Goal: Find contact information: Find contact information

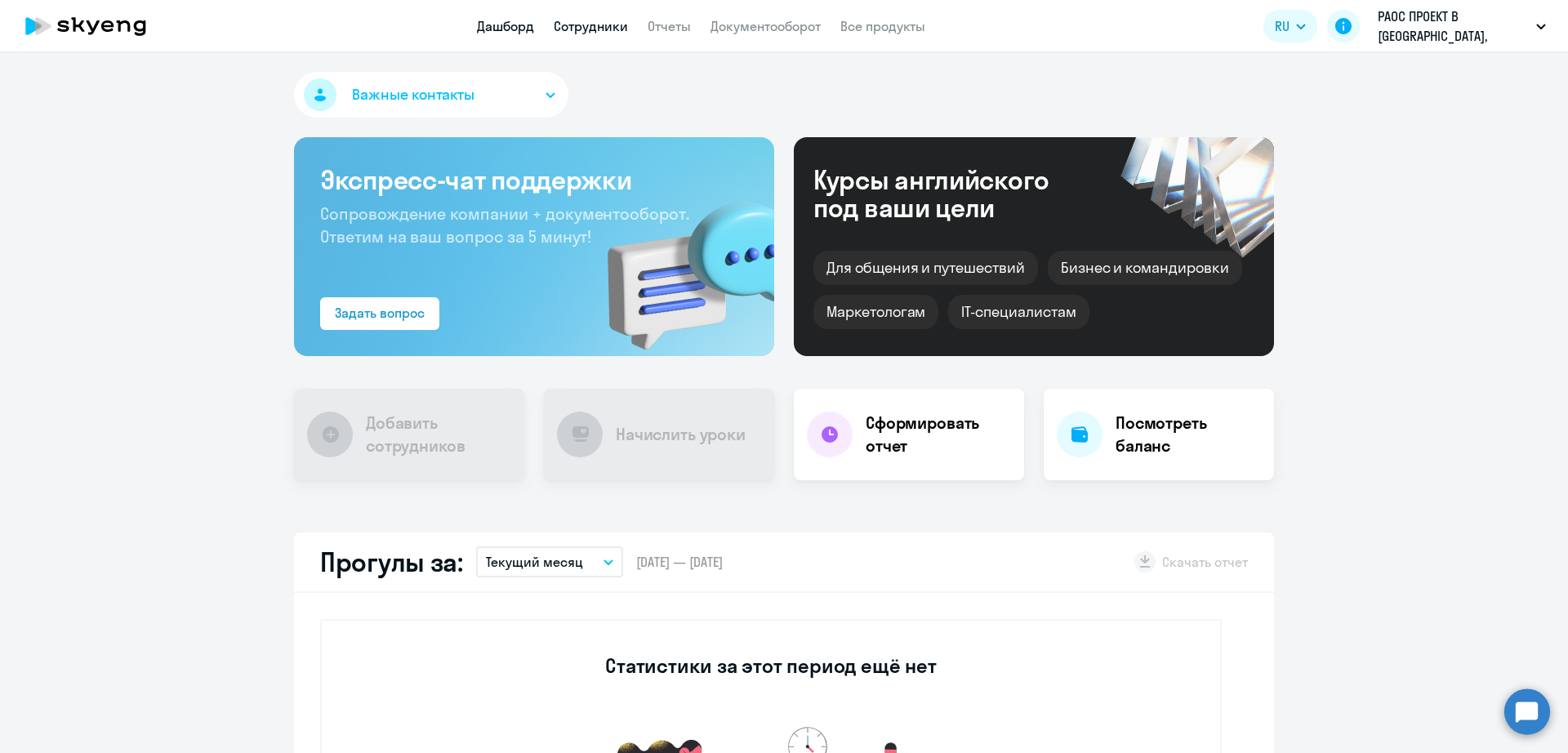
click at [572, 27] on link "Сотрудники" at bounding box center [590, 26] width 74 height 17
select select "30"
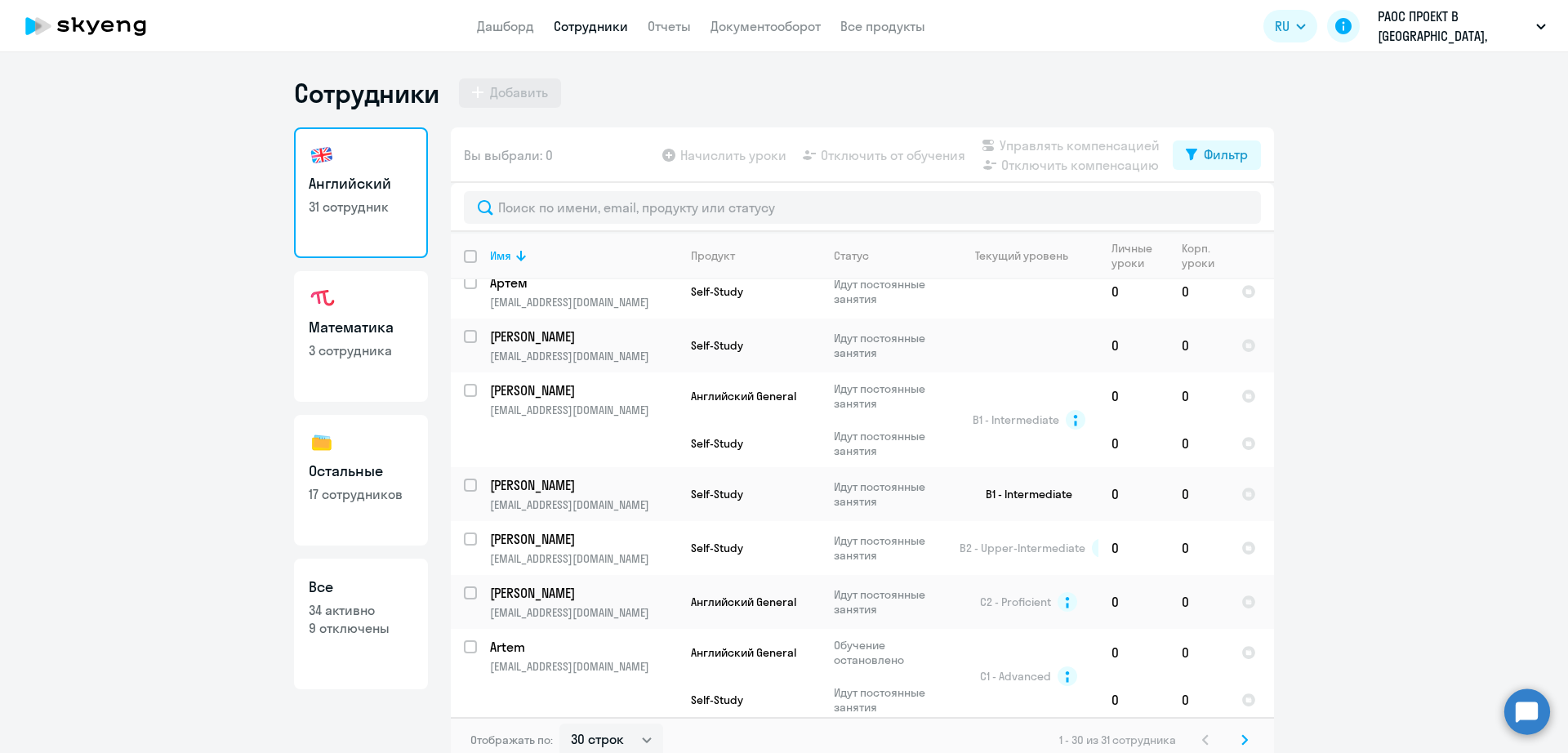
scroll to position [1593, 0]
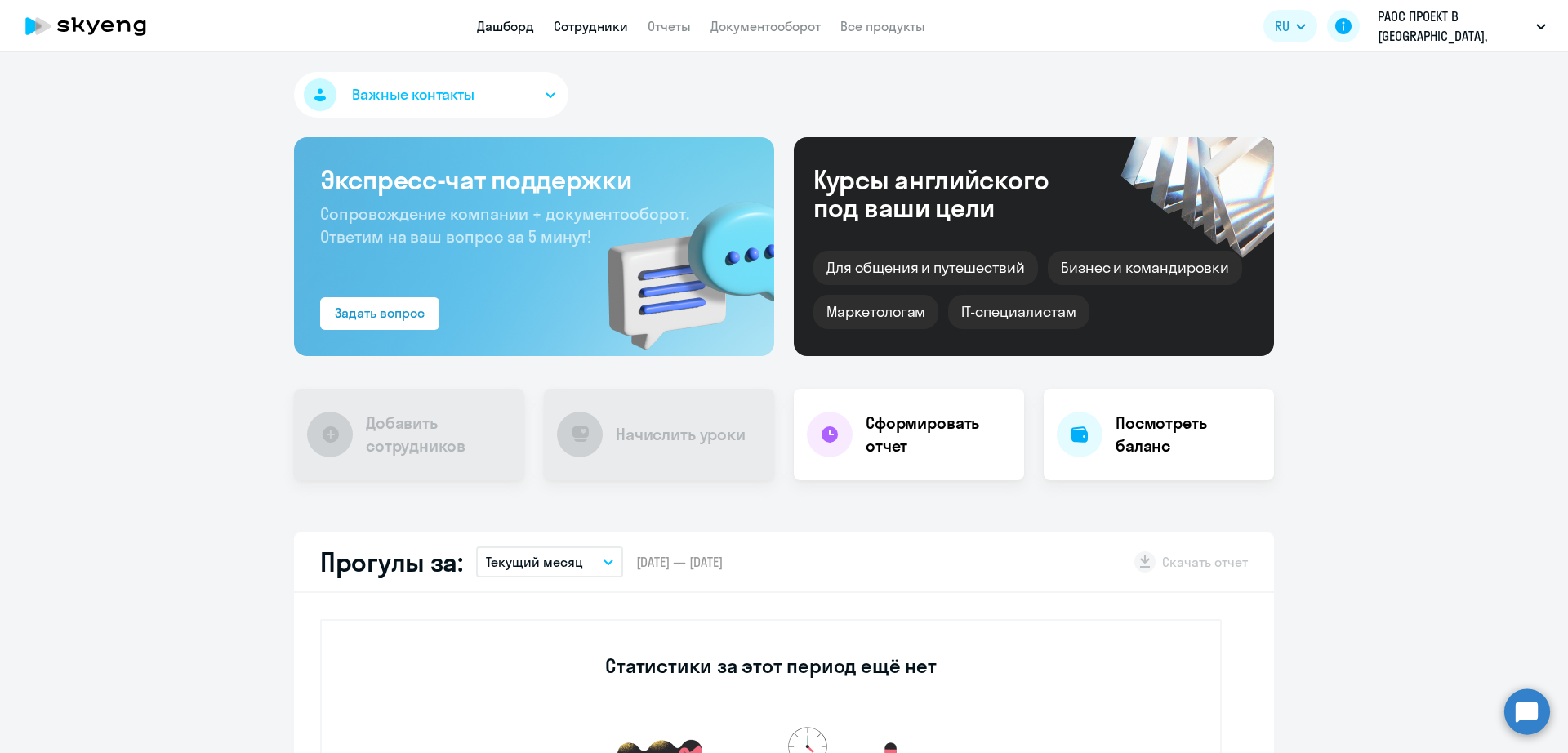
click at [624, 23] on link "Сотрудники" at bounding box center [590, 26] width 74 height 17
select select "30"
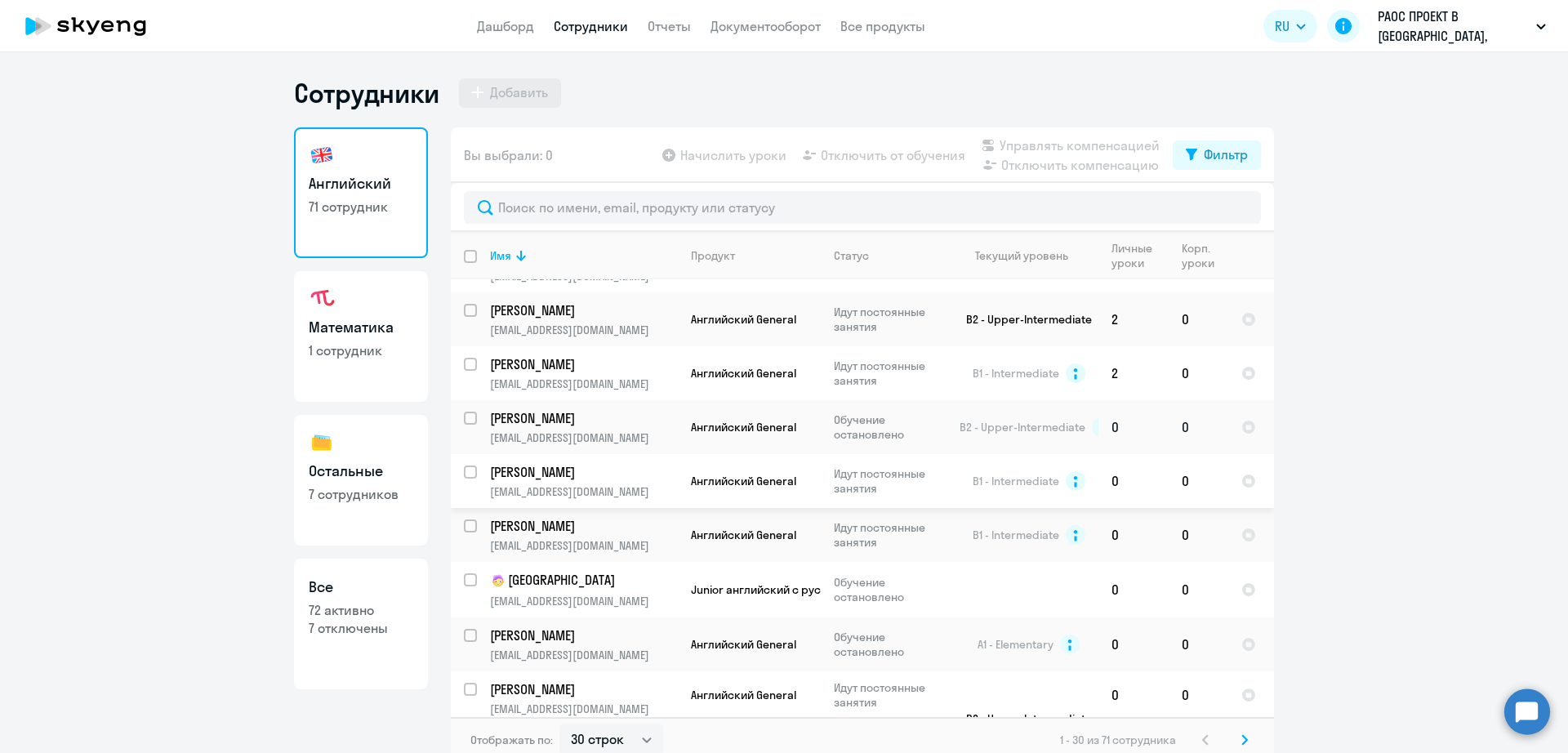
scroll to position [102, 0]
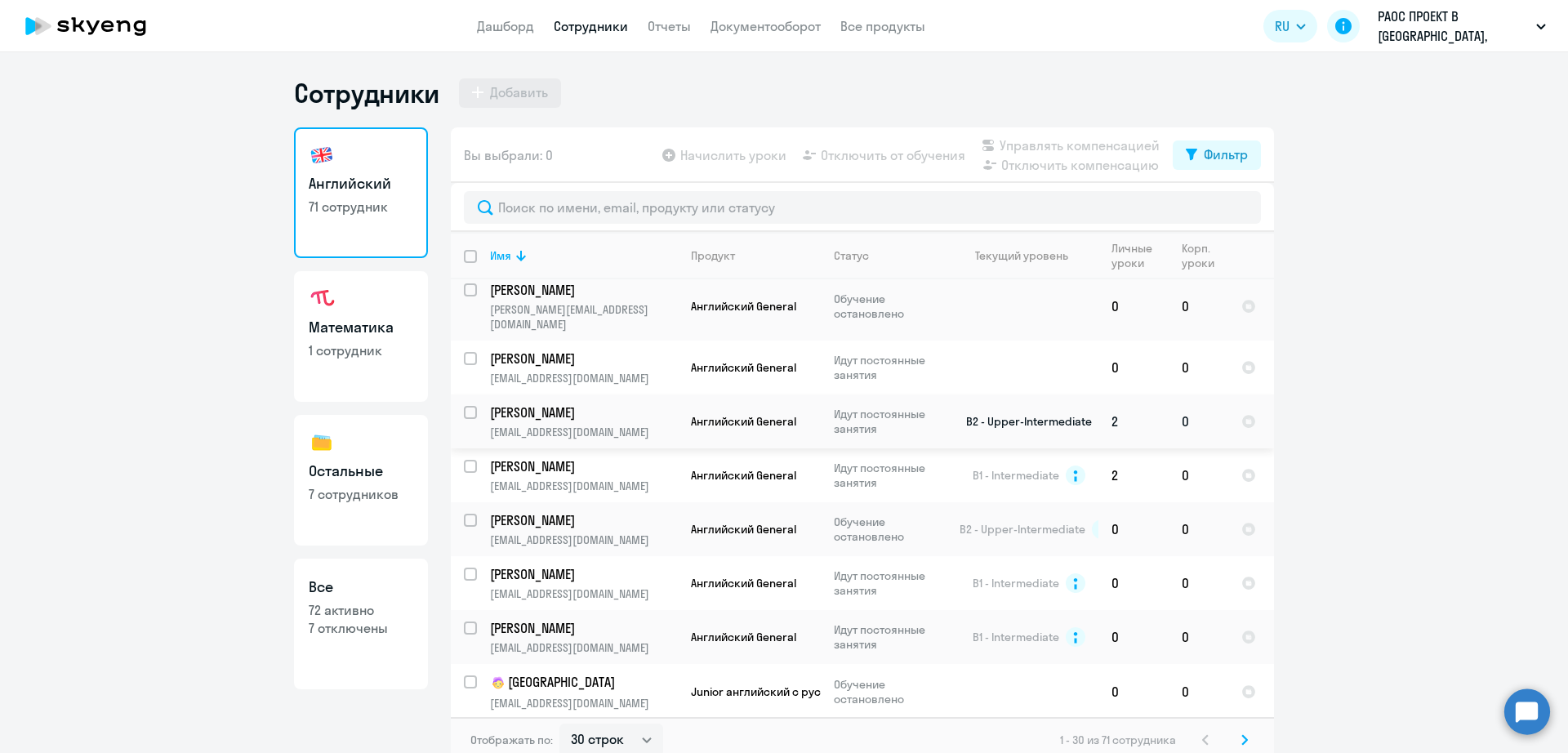
click at [617, 405] on p "[PERSON_NAME]" at bounding box center [581, 412] width 184 height 18
select select "english"
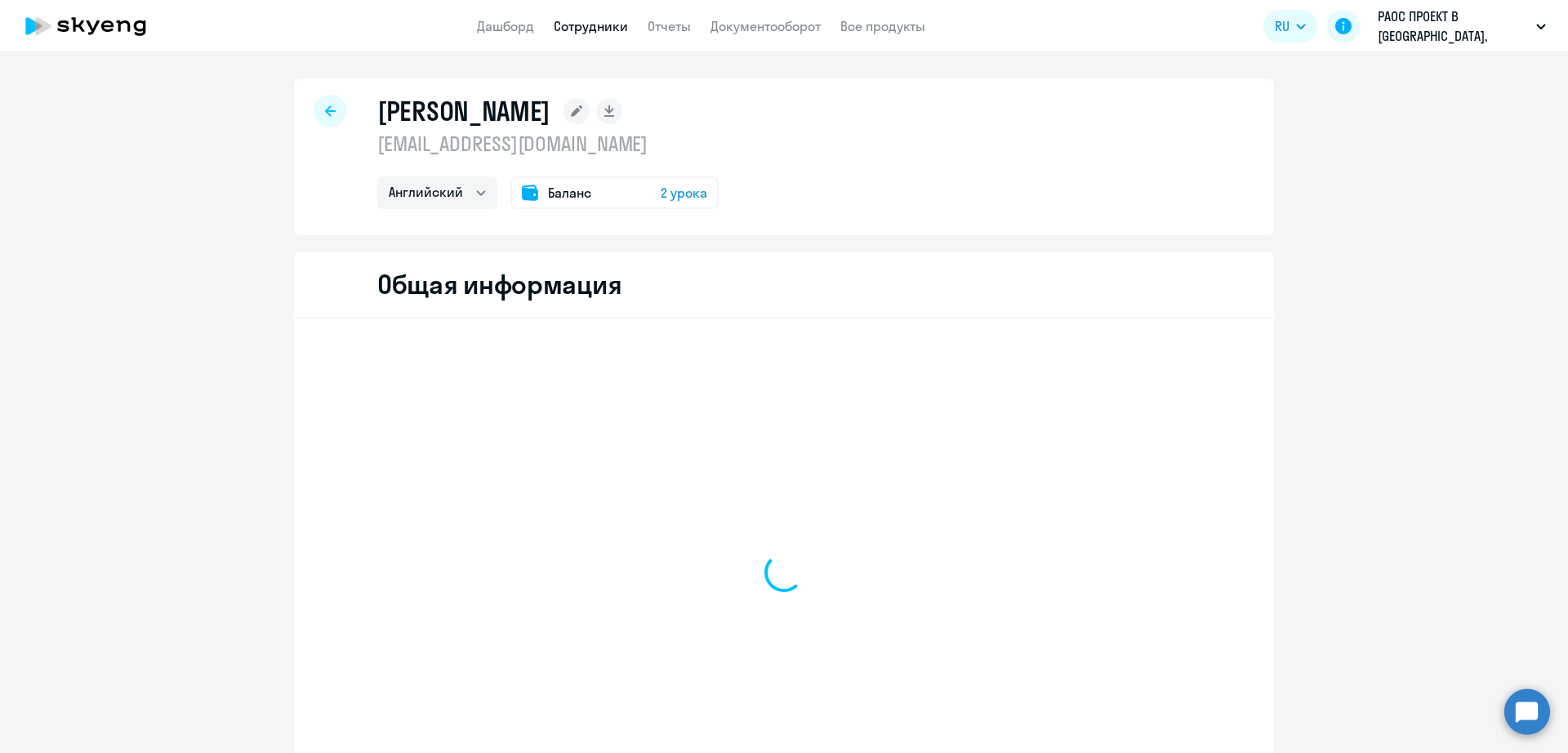
click at [515, 155] on p "n_a_t_a90@mail.ru" at bounding box center [548, 143] width 341 height 26
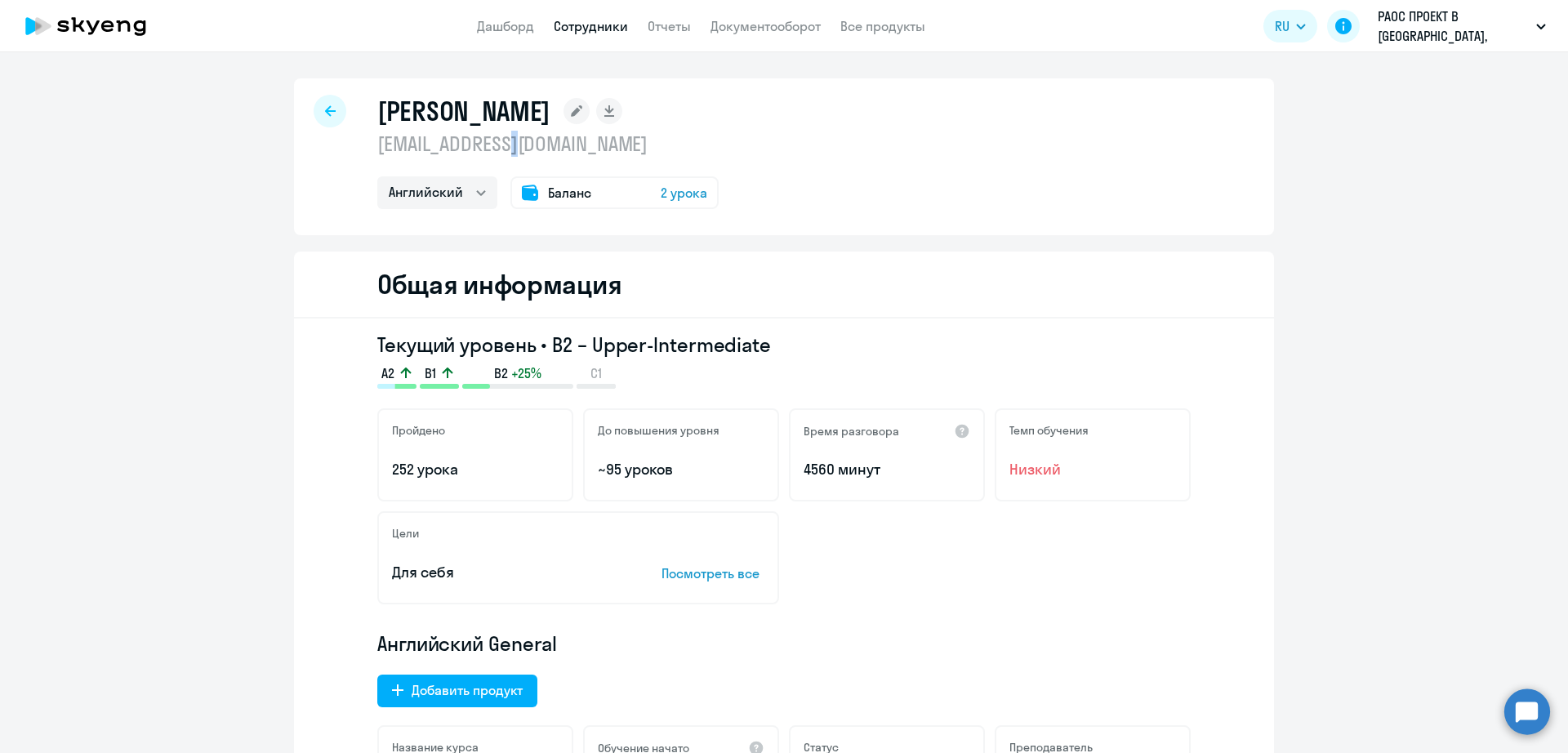
click at [515, 155] on p "n_a_t_a90@mail.ru" at bounding box center [548, 143] width 341 height 26
copy p "n_a_t_a90@mail.ru"
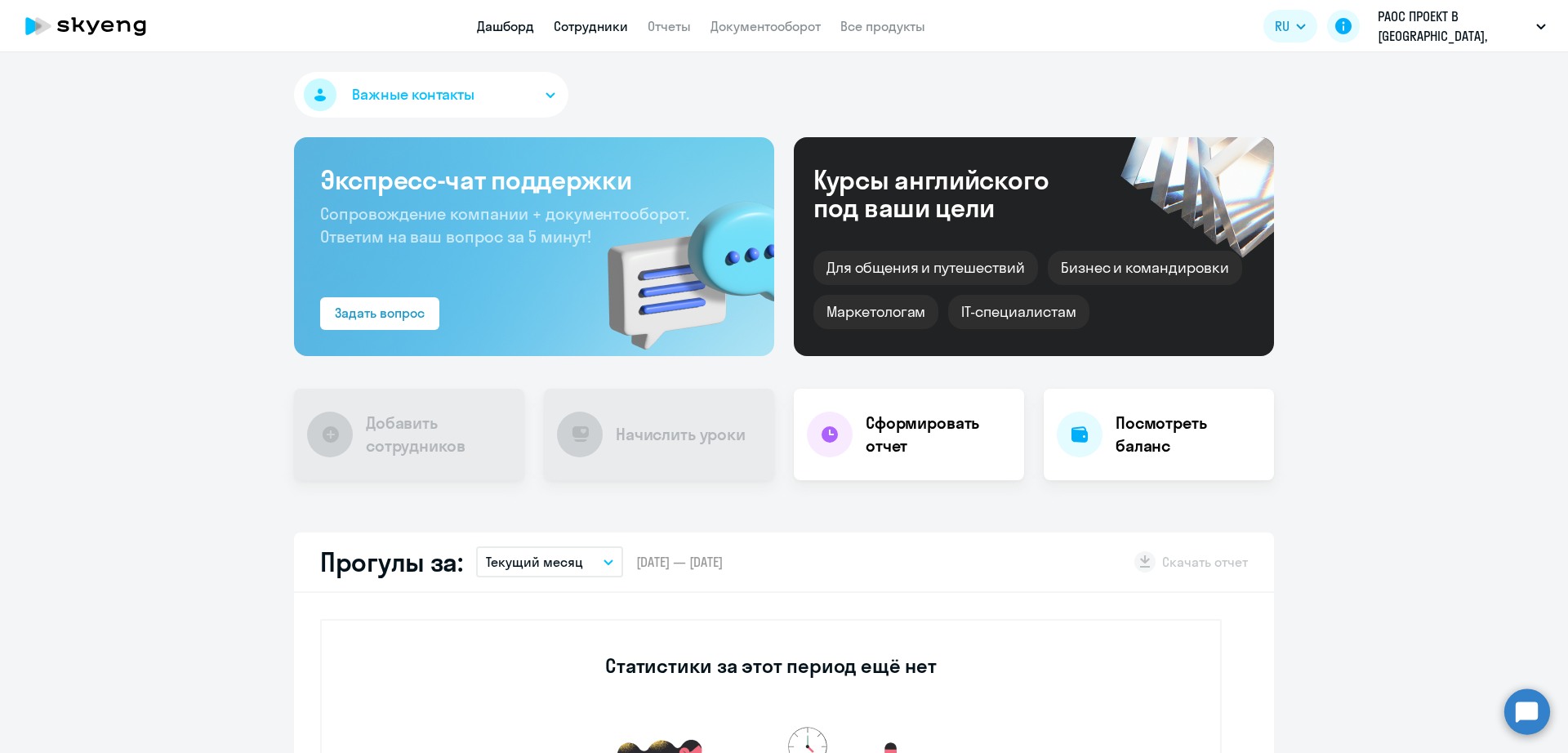
click at [601, 23] on link "Сотрудники" at bounding box center [590, 26] width 74 height 17
select select "30"
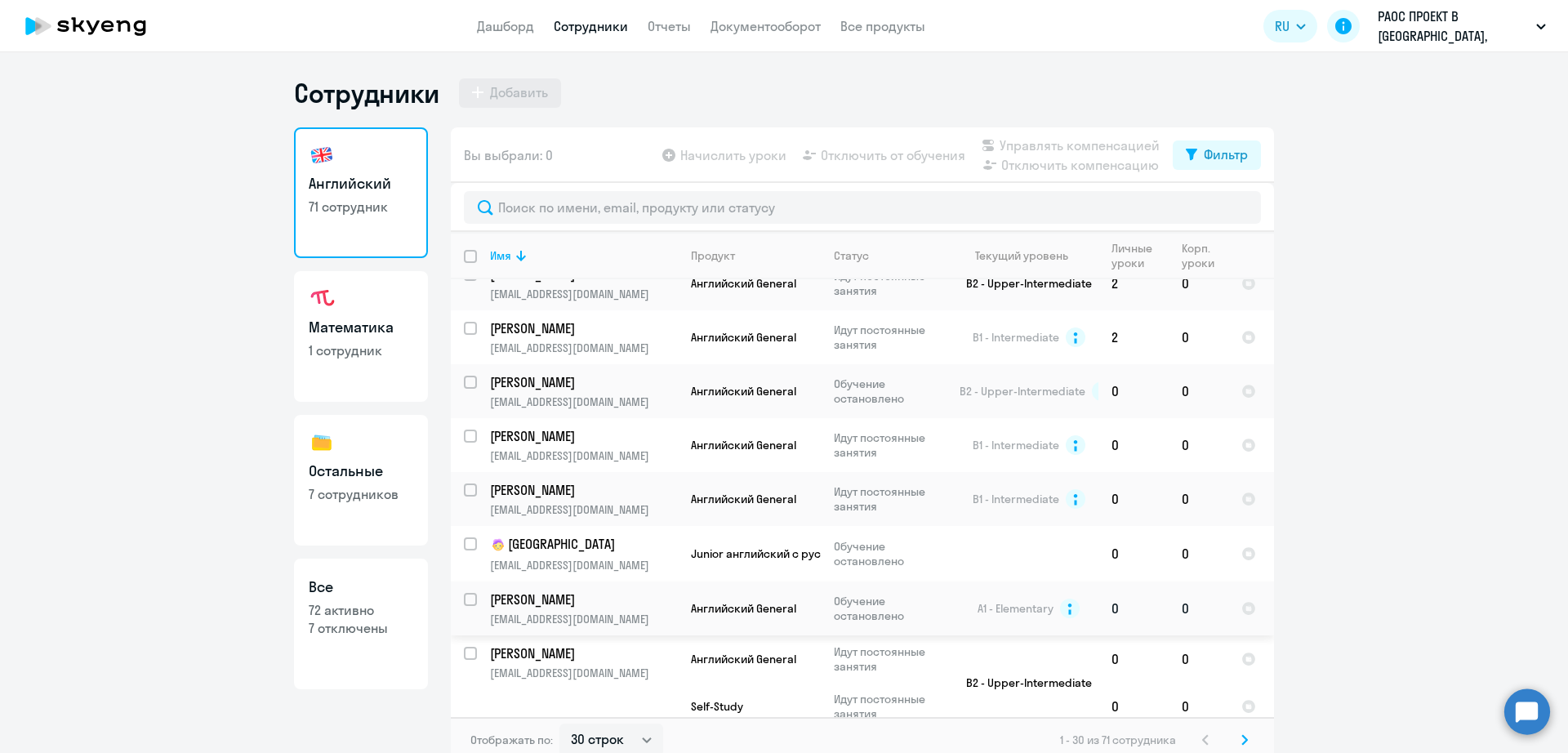
scroll to position [205, 0]
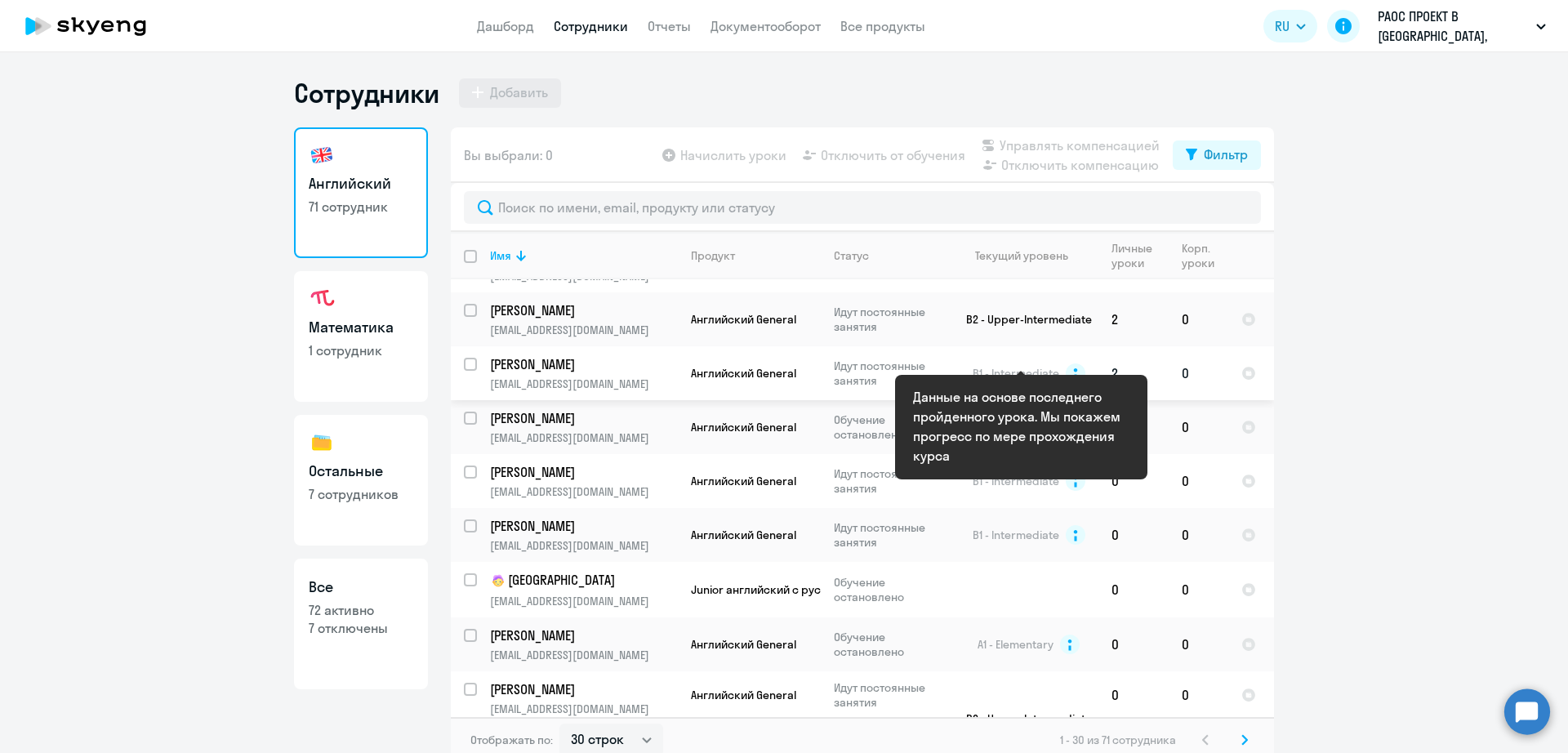
click at [1007, 366] on span "B1 - Intermediate" at bounding box center [1016, 373] width 87 height 15
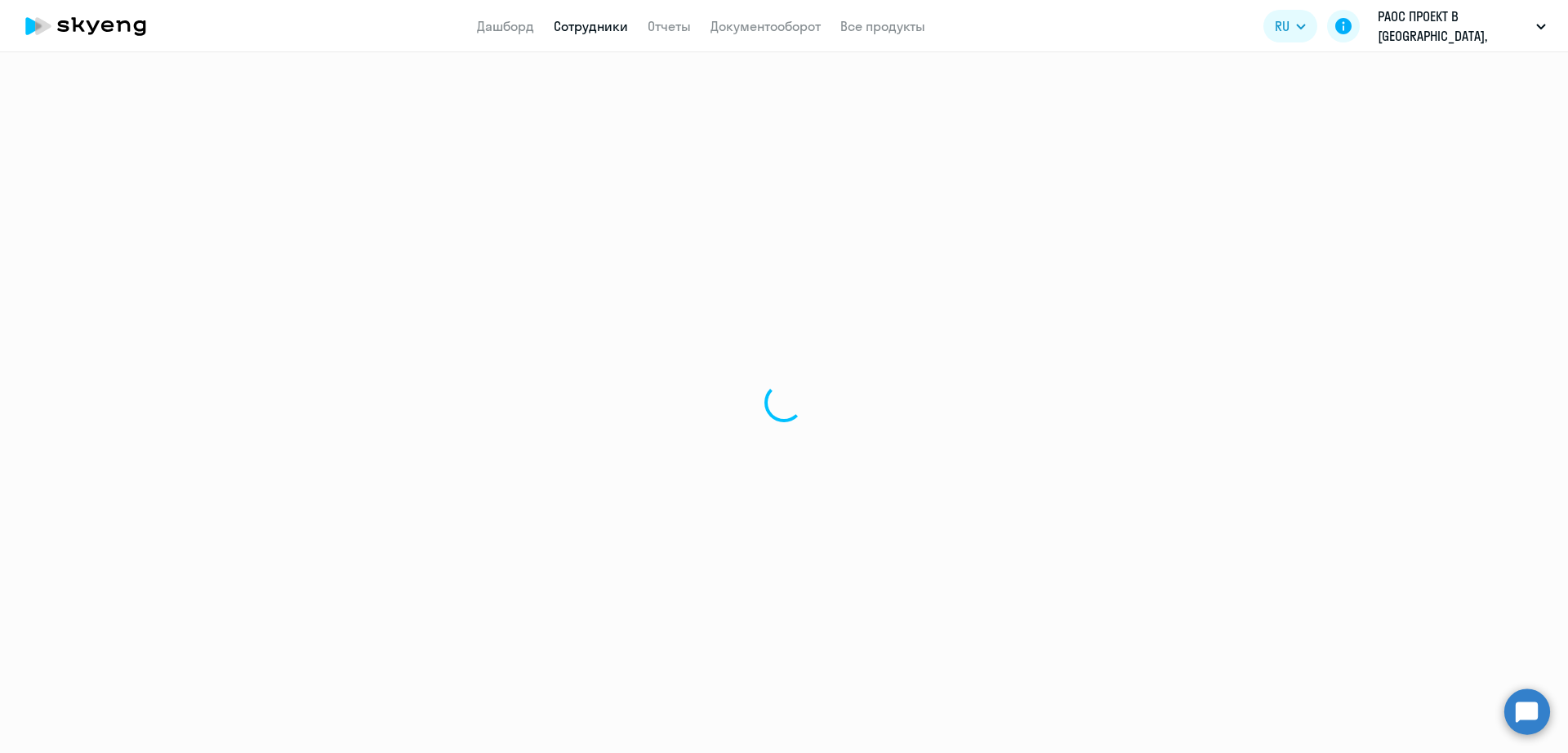
select select "english"
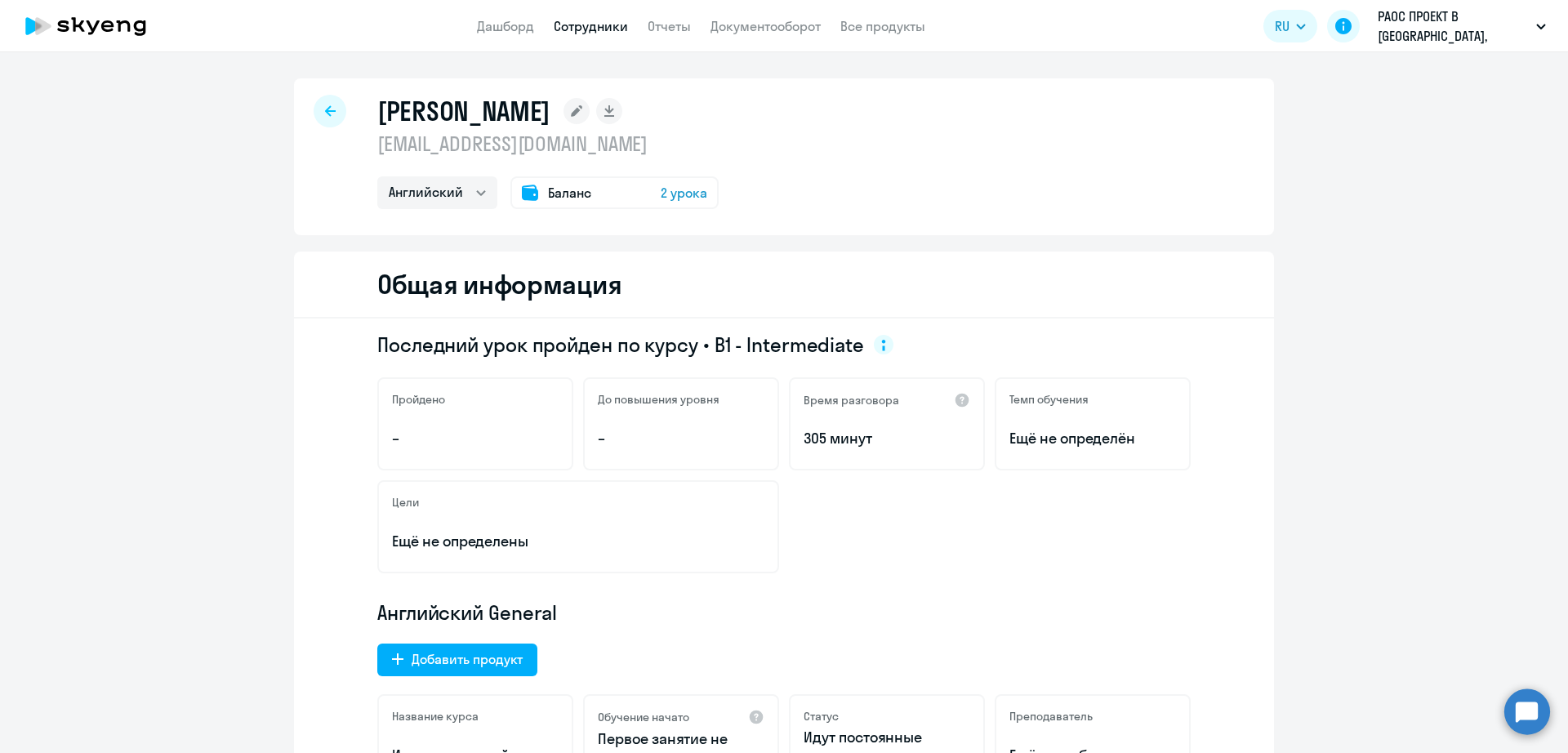
click at [583, 144] on p "[EMAIL_ADDRESS][DOMAIN_NAME]" at bounding box center [548, 143] width 341 height 26
copy p "[EMAIL_ADDRESS][DOMAIN_NAME]"
click at [625, 18] on link "Сотрудники" at bounding box center [590, 26] width 74 height 17
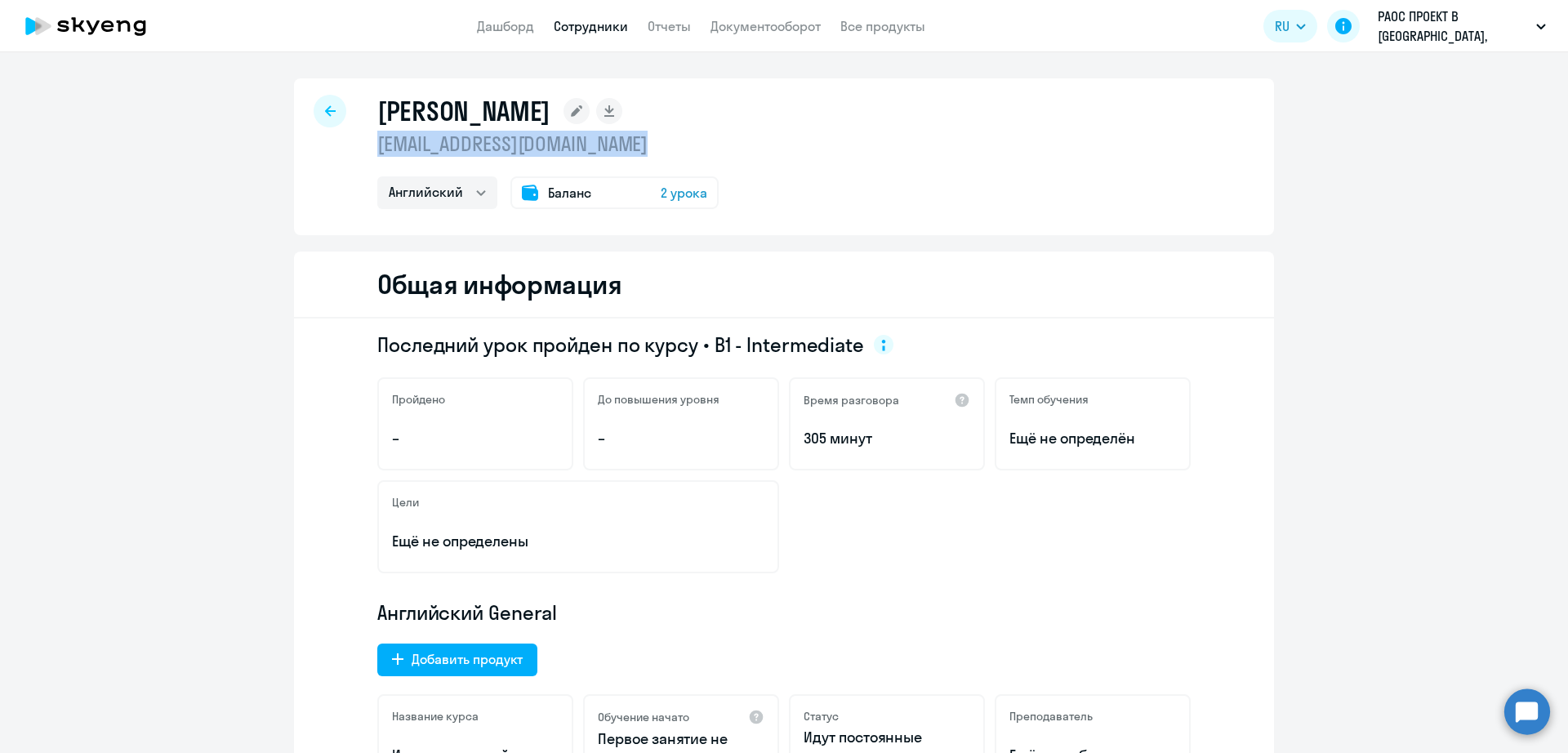
select select "30"
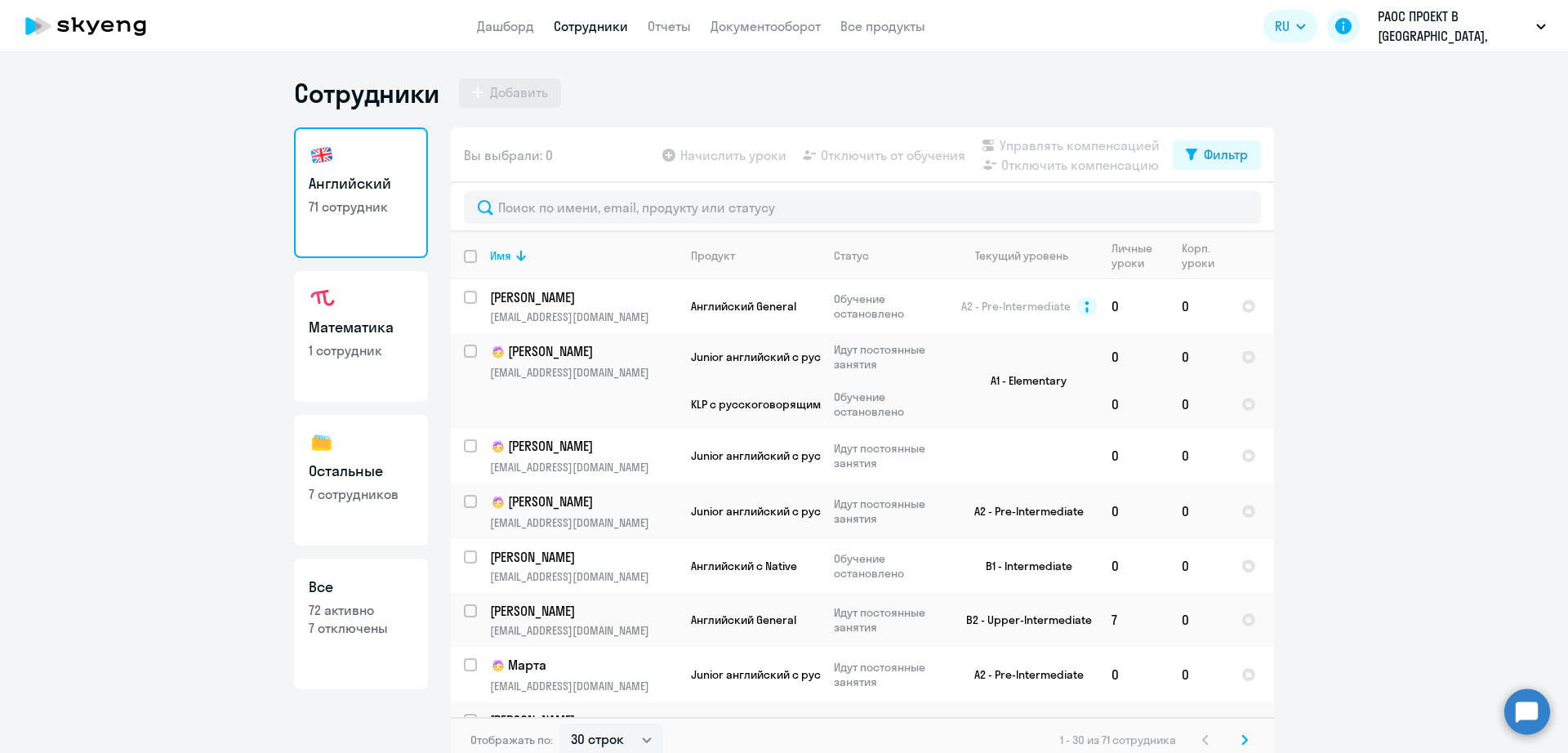
scroll to position [1225, 0]
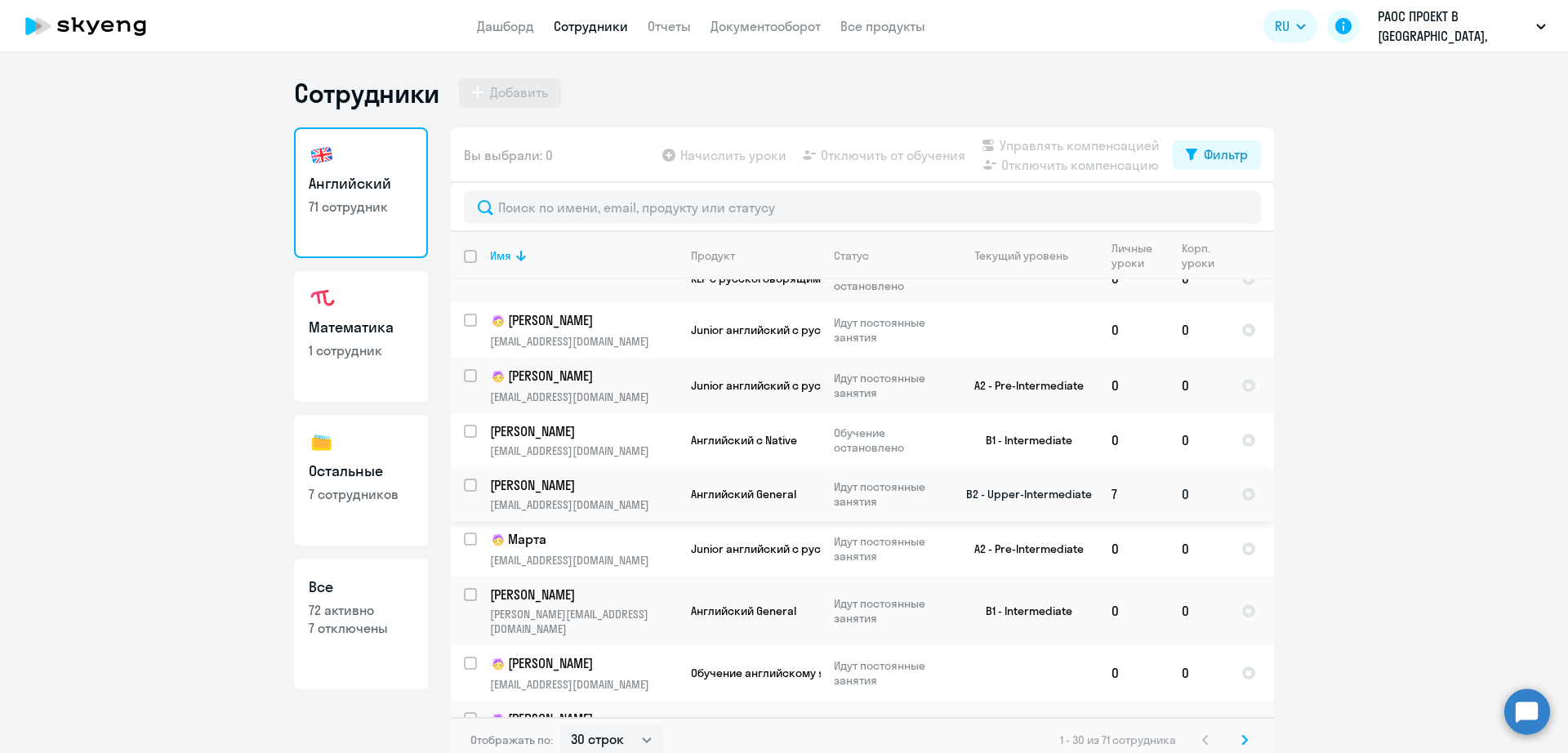
click at [724, 487] on span "Английский General" at bounding box center [743, 494] width 106 height 15
select select "english"
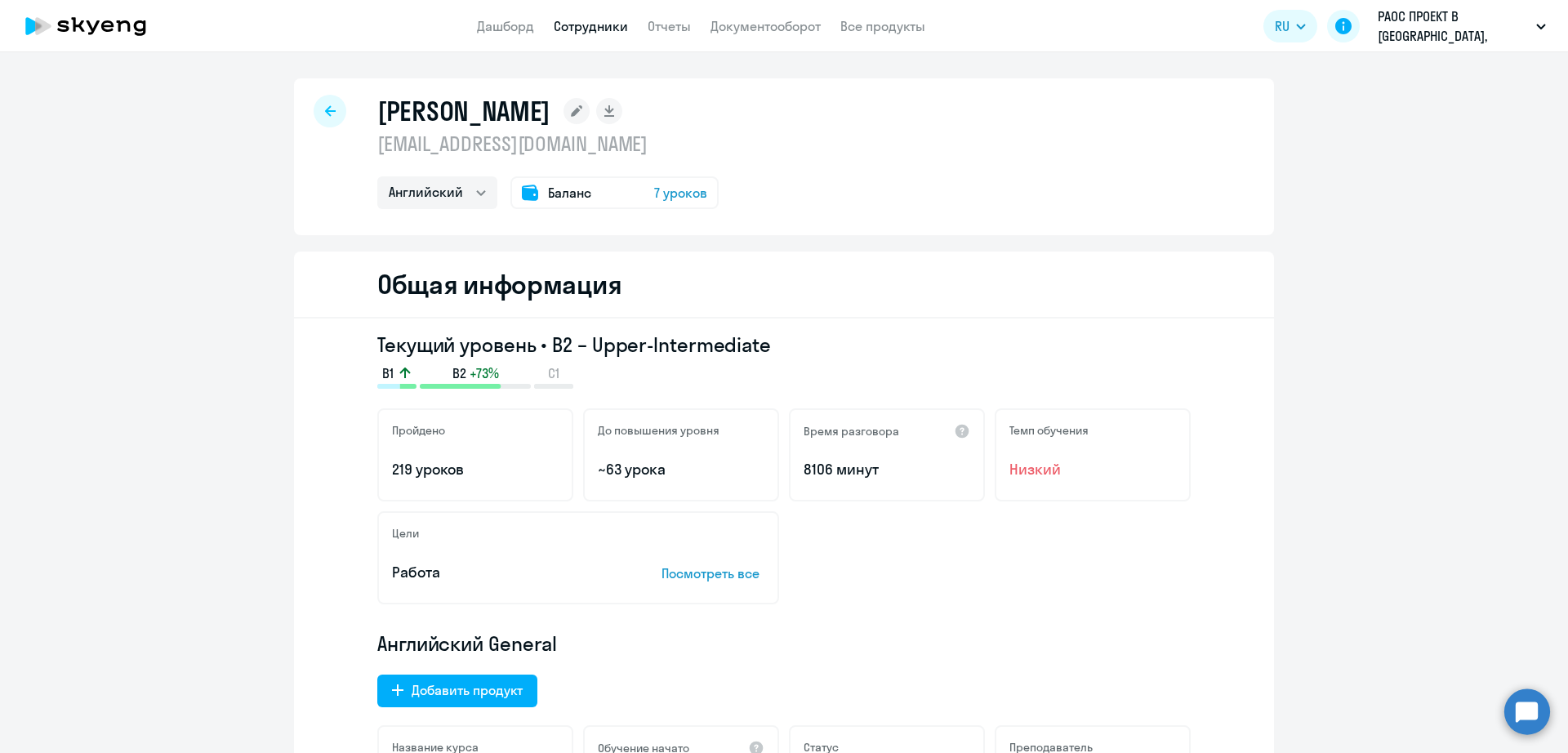
click at [509, 139] on p "[EMAIL_ADDRESS][DOMAIN_NAME]" at bounding box center [548, 143] width 341 height 26
copy p "[EMAIL_ADDRESS][DOMAIN_NAME]"
